Goal: Task Accomplishment & Management: Use online tool/utility

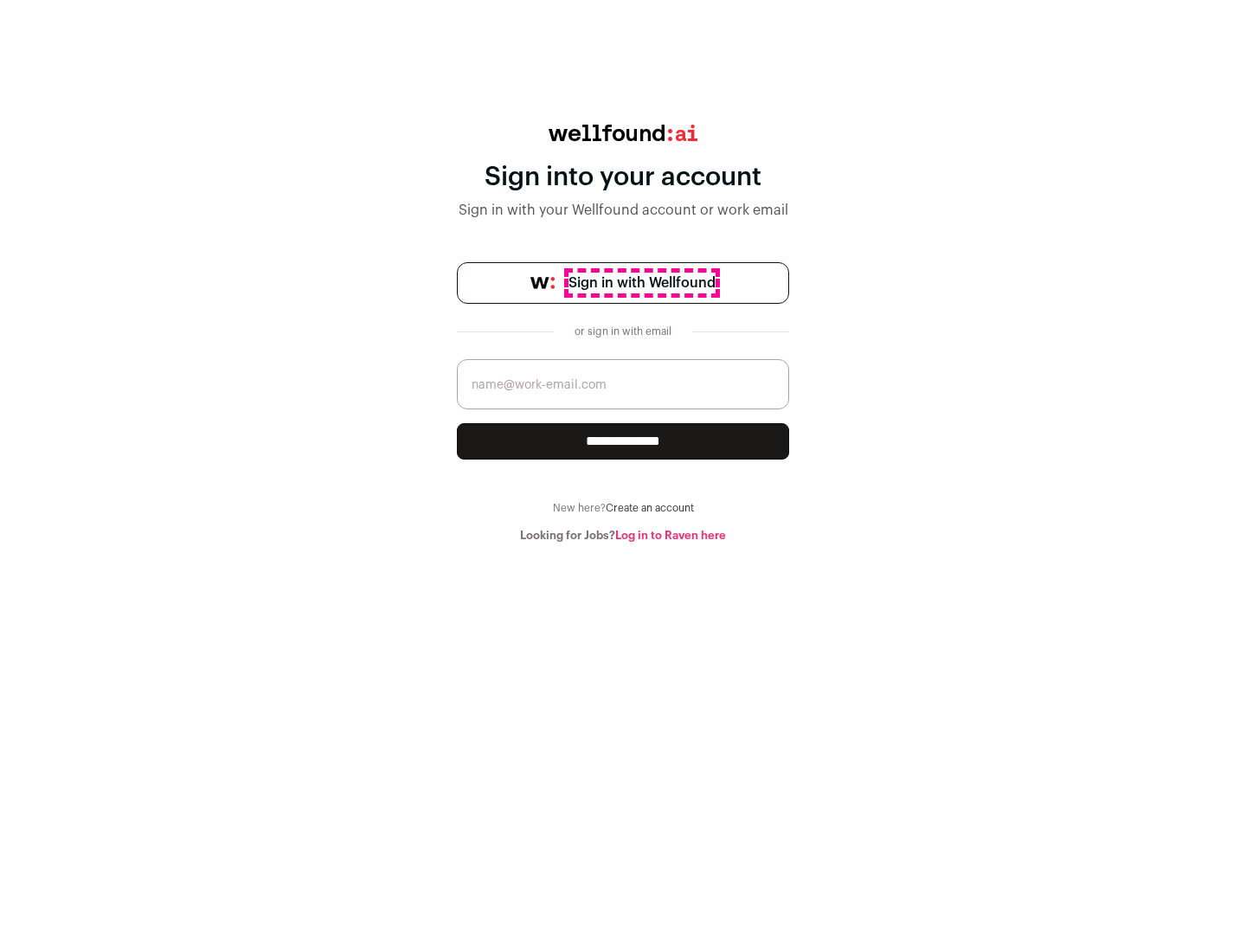
click at [641, 283] on span "Sign in with Wellfound" at bounding box center [642, 283] width 147 height 21
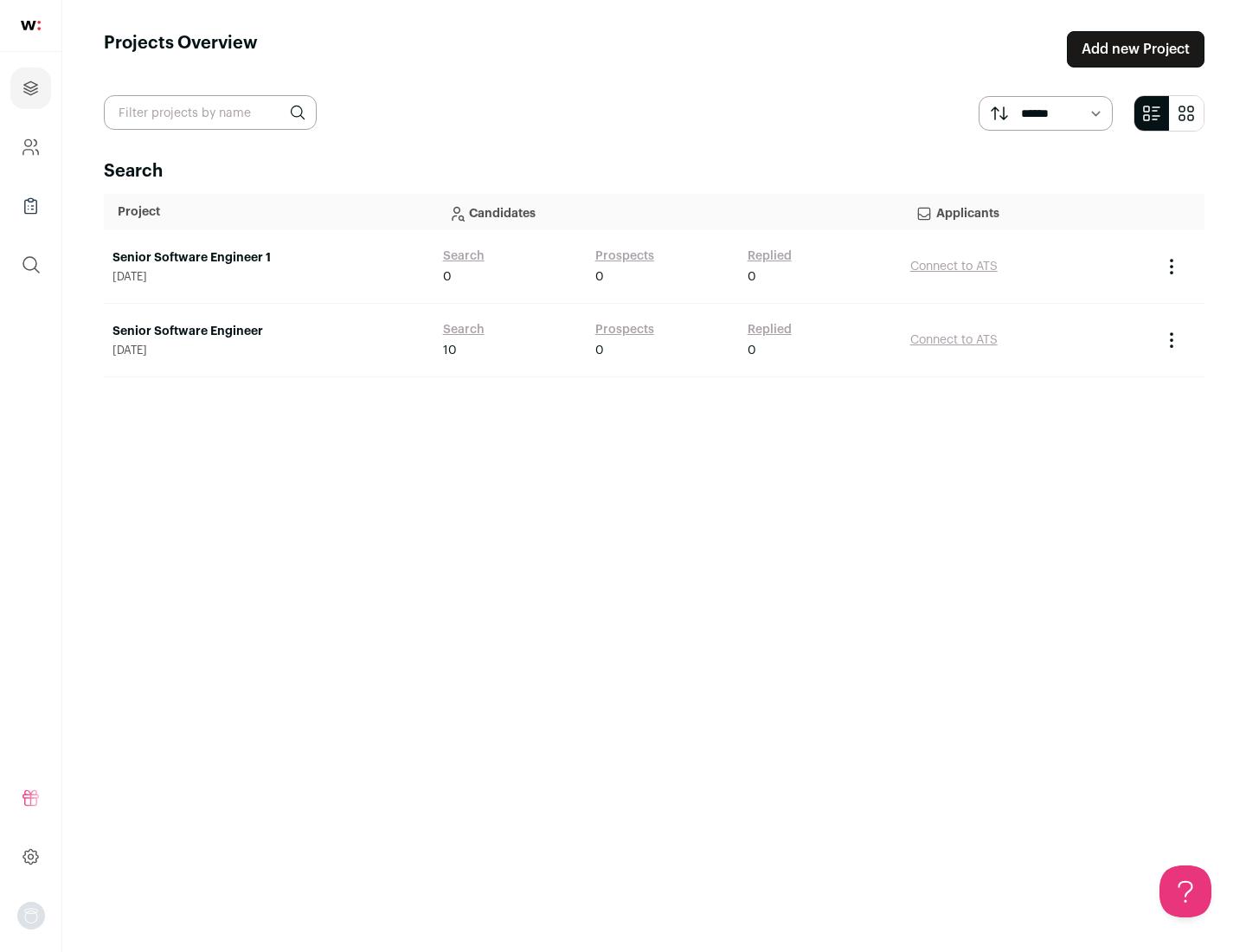
click at [268, 331] on link "Senior Software Engineer" at bounding box center [269, 331] width 313 height 17
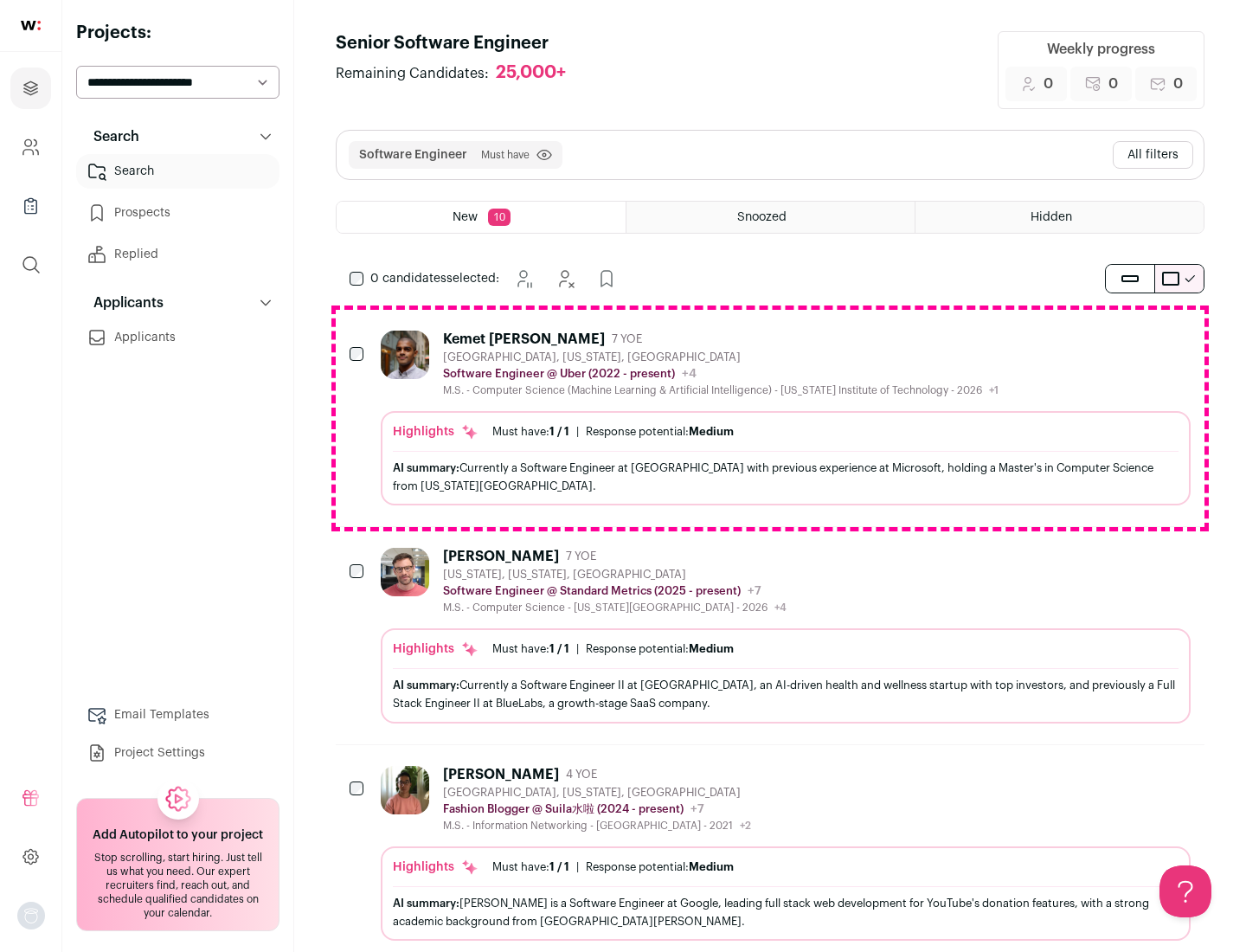
click at [770, 418] on div "Highlights Must have: 1 / 1 How many must haves have been fulfilled? | Response…" at bounding box center [786, 458] width 810 height 95
